Goal: Task Accomplishment & Management: Manage account settings

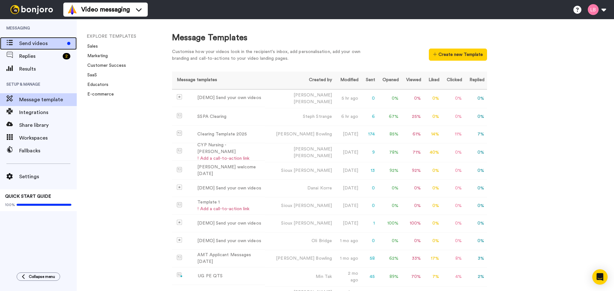
click at [39, 44] on span "Send videos" at bounding box center [41, 44] width 45 height 8
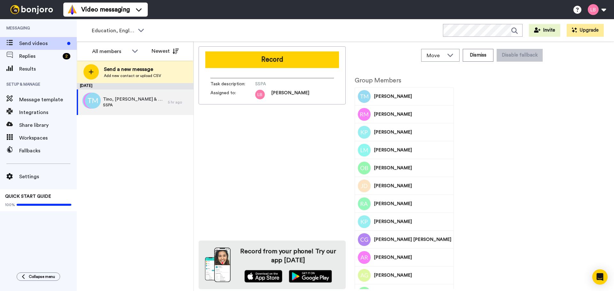
click at [32, 67] on span "Results" at bounding box center [48, 69] width 58 height 8
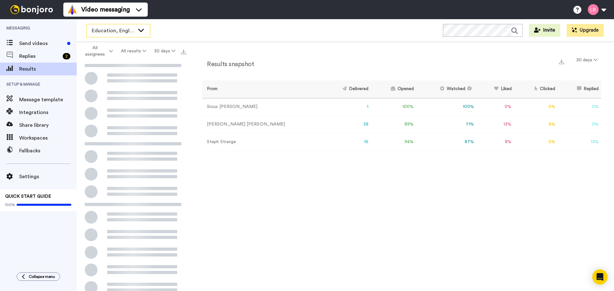
click at [129, 30] on span "Education, English & Sport 2025" at bounding box center [113, 31] width 43 height 8
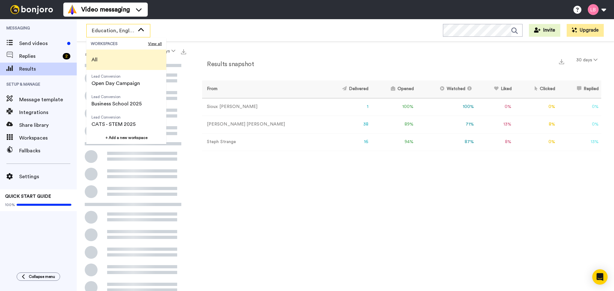
click at [109, 55] on li "All" at bounding box center [126, 60] width 80 height 20
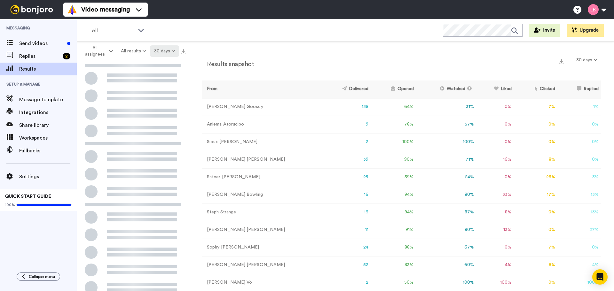
click at [163, 51] on button "30 days" at bounding box center [164, 51] width 29 height 12
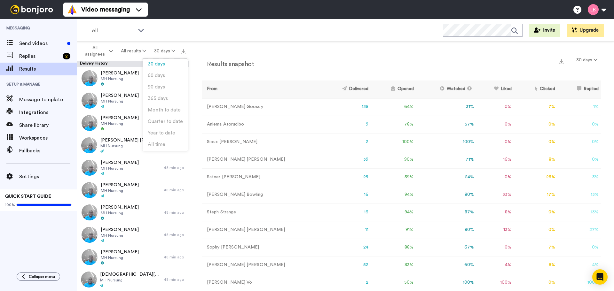
click at [193, 33] on div "All WORKSPACES View all All Lead Conversion Open Day Campaign Lead Conversion B…" at bounding box center [345, 30] width 537 height 22
click at [606, 8] on button at bounding box center [596, 10] width 24 height 14
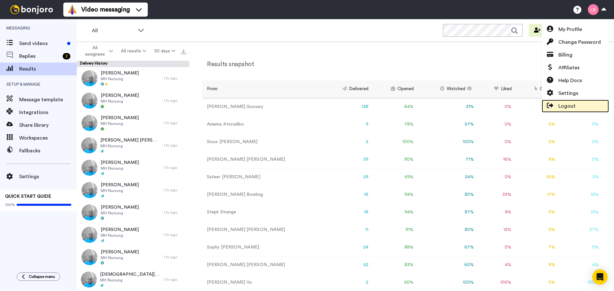
click at [565, 111] on link "Logout" at bounding box center [575, 106] width 67 height 13
